Goal: Task Accomplishment & Management: Manage account settings

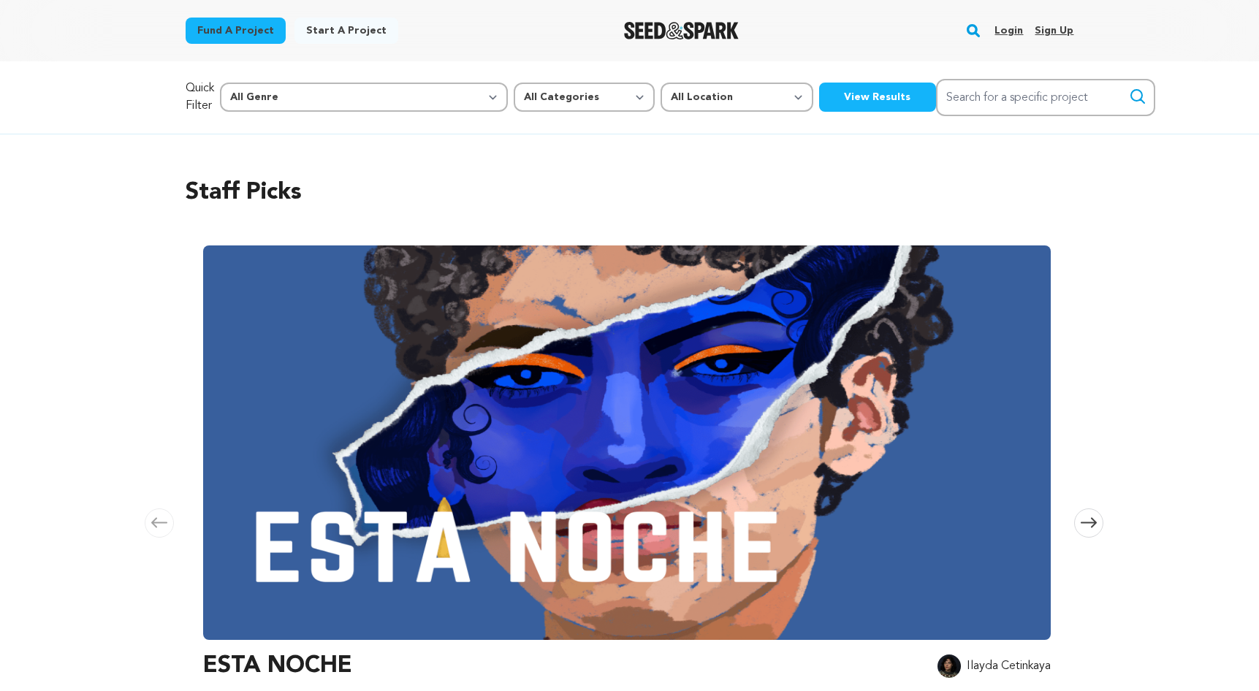
click at [1013, 26] on link "Login" at bounding box center [1008, 30] width 28 height 23
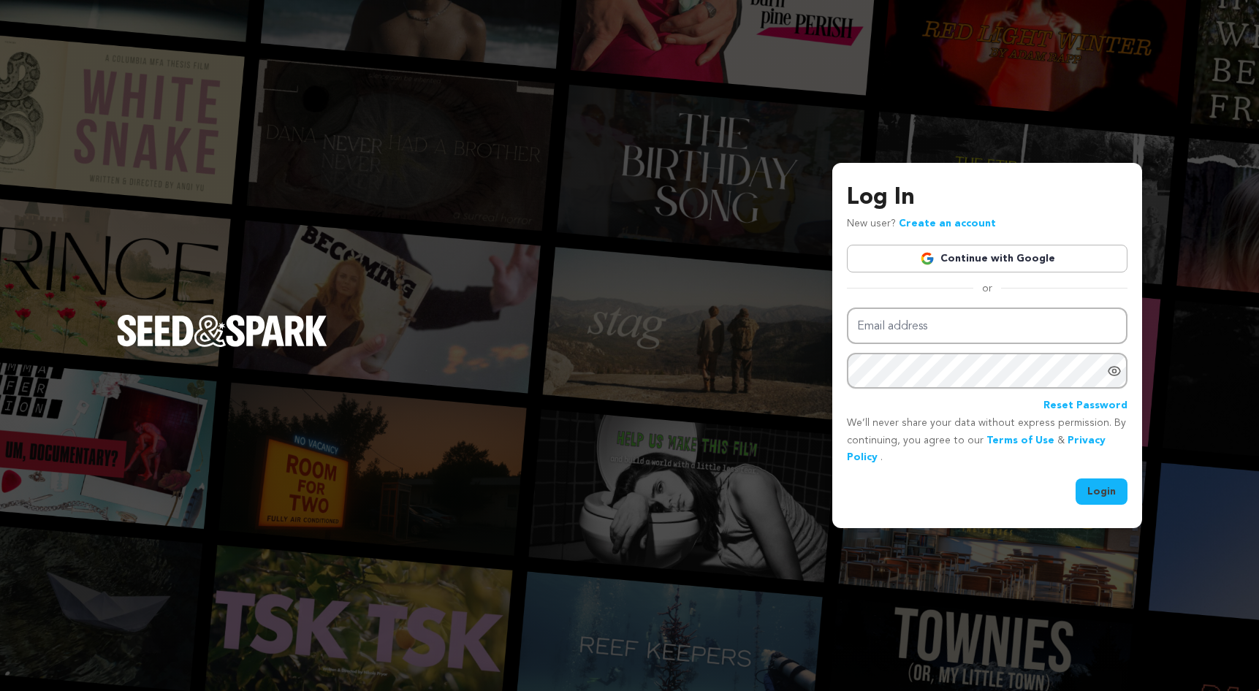
click at [974, 262] on link "Continue with Google" at bounding box center [987, 259] width 281 height 28
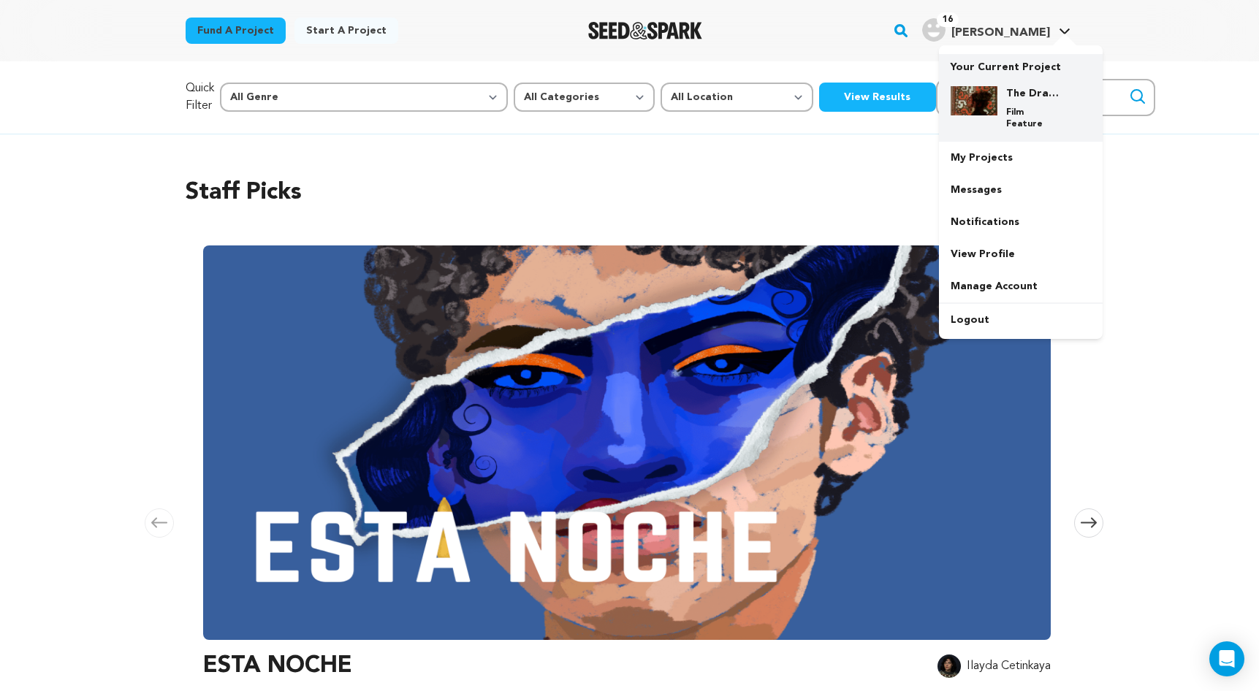
click at [1012, 95] on h4 "The Dragon Under Our Feet" at bounding box center [1032, 93] width 53 height 15
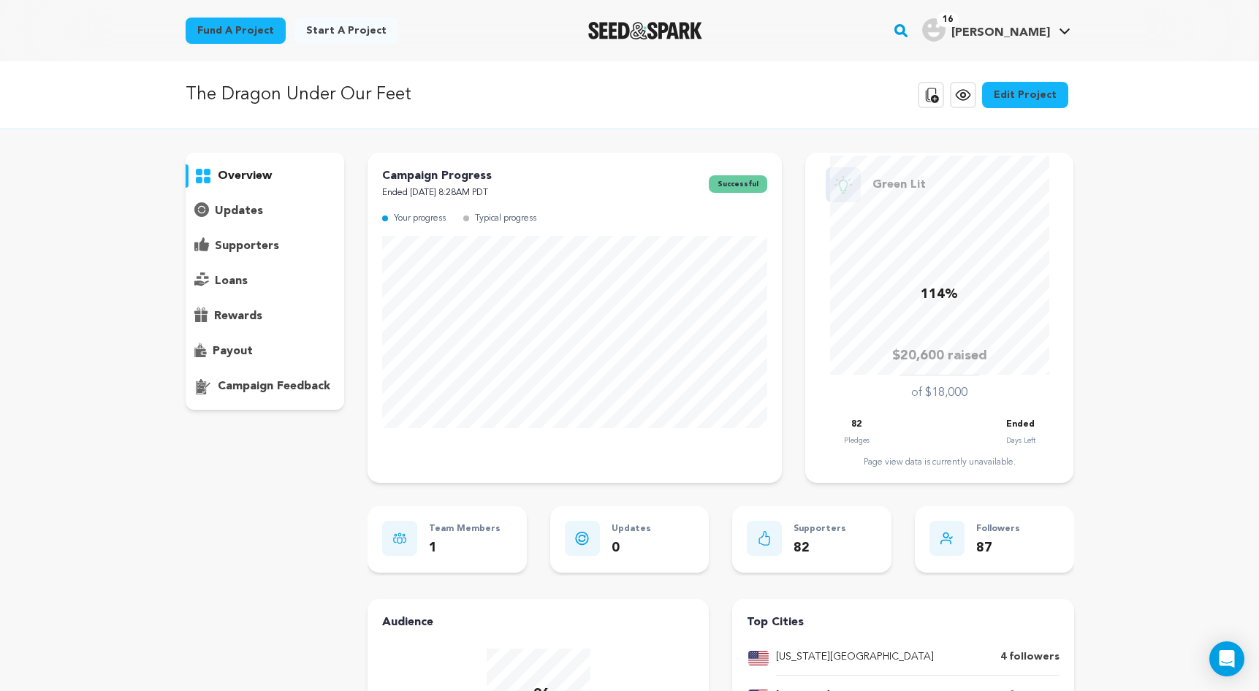
click at [242, 351] on p "payout" at bounding box center [233, 352] width 40 height 18
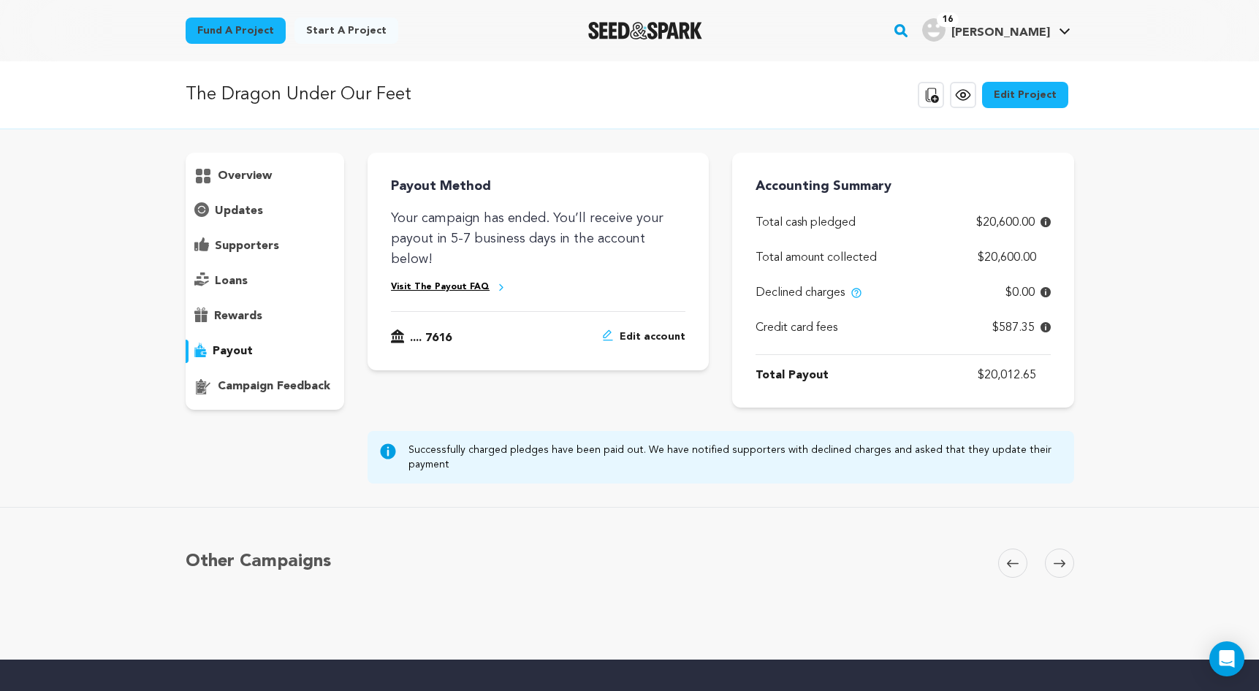
drag, startPoint x: 967, startPoint y: 377, endPoint x: 1077, endPoint y: 381, distance: 109.6
click at [1077, 381] on div "overview" at bounding box center [629, 318] width 935 height 331
copy p "$20,012.65"
